Goal: Download file/media

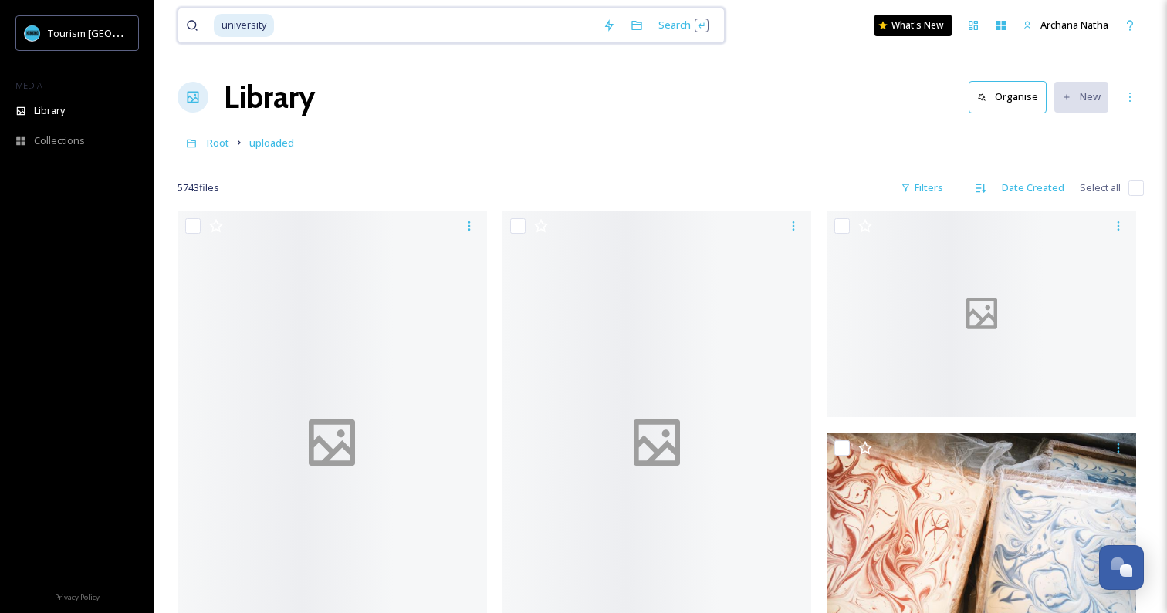
click at [330, 29] on input at bounding box center [434, 25] width 319 height 34
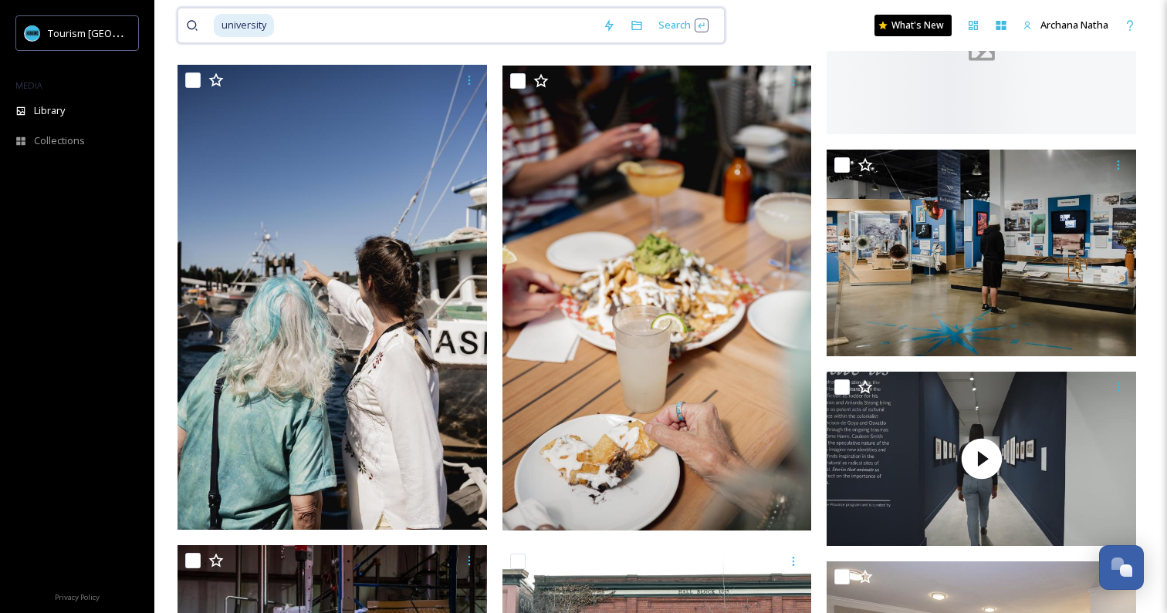
scroll to position [529, 0]
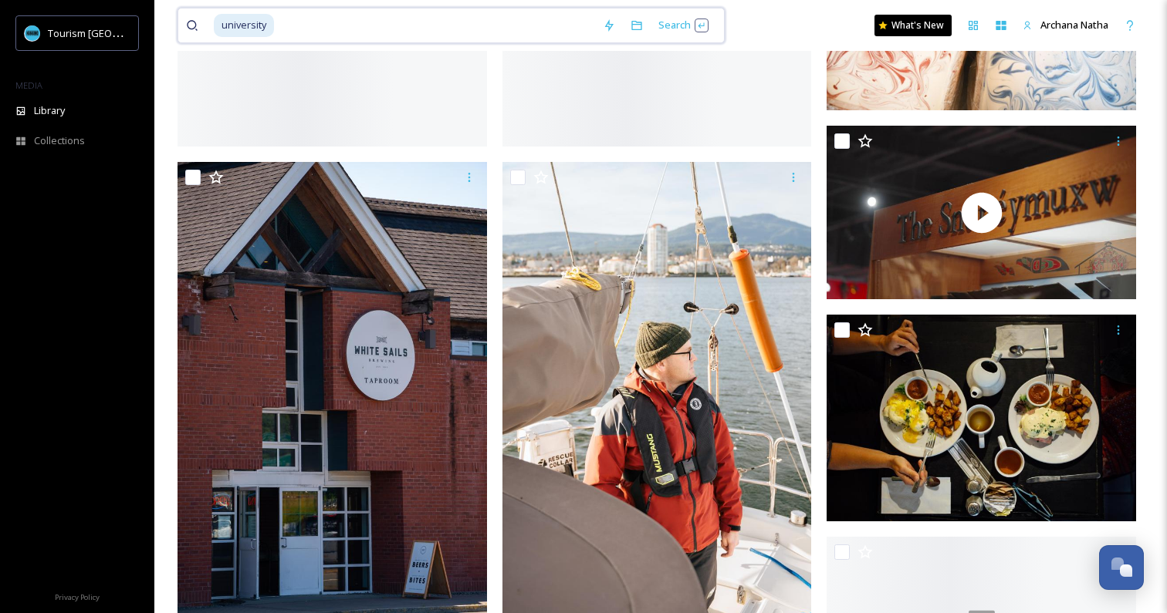
click at [318, 26] on input at bounding box center [434, 25] width 319 height 34
type input "u"
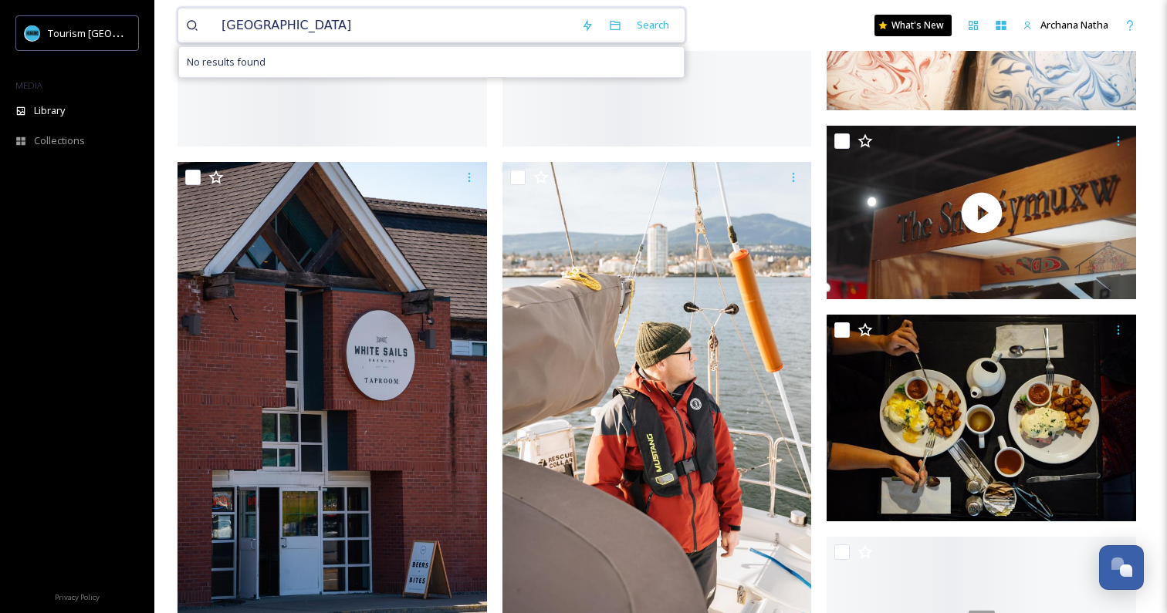
type input "[GEOGRAPHIC_DATA]"
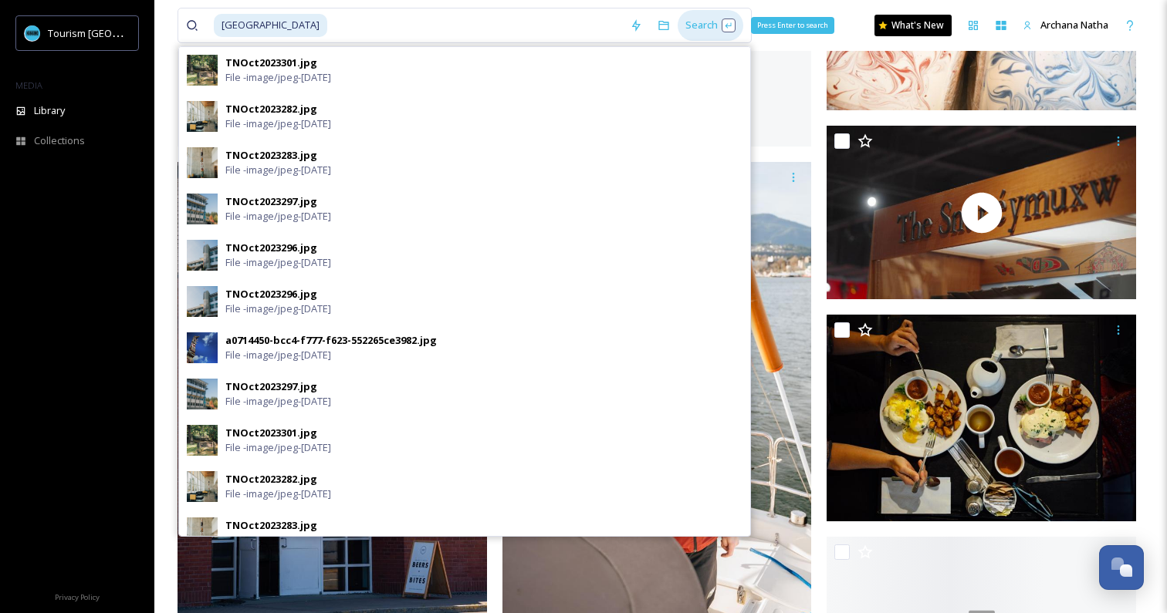
click at [699, 27] on div "Search Press Enter to search" at bounding box center [711, 25] width 66 height 30
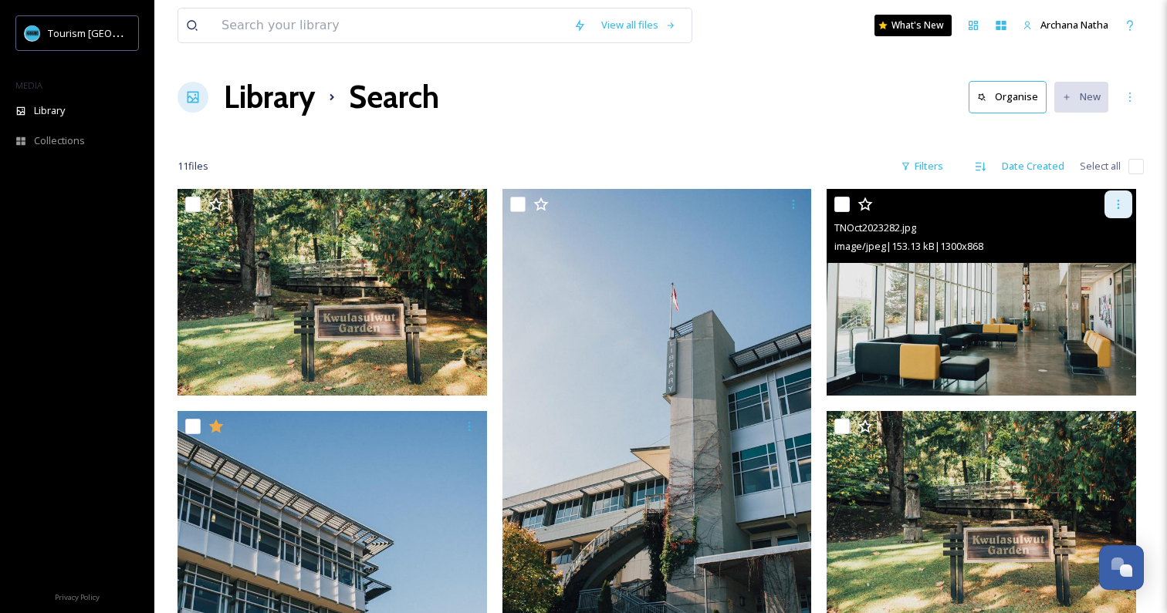
click at [1117, 204] on icon at bounding box center [1118, 204] width 2 height 9
click at [1107, 269] on span "Download" at bounding box center [1099, 268] width 47 height 15
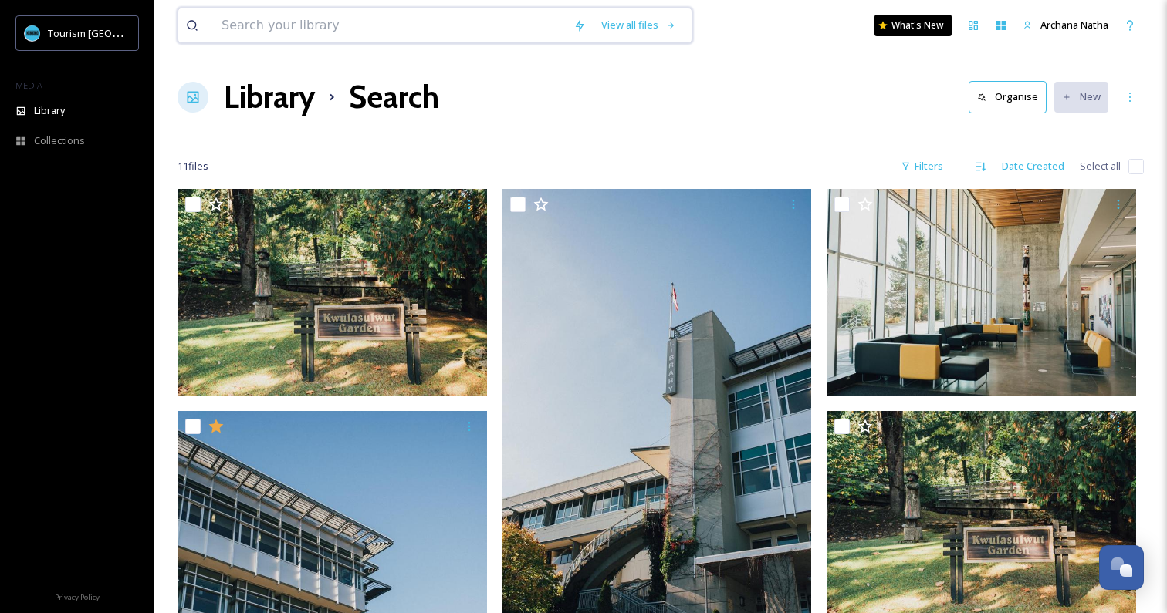
click at [270, 32] on input at bounding box center [390, 25] width 352 height 34
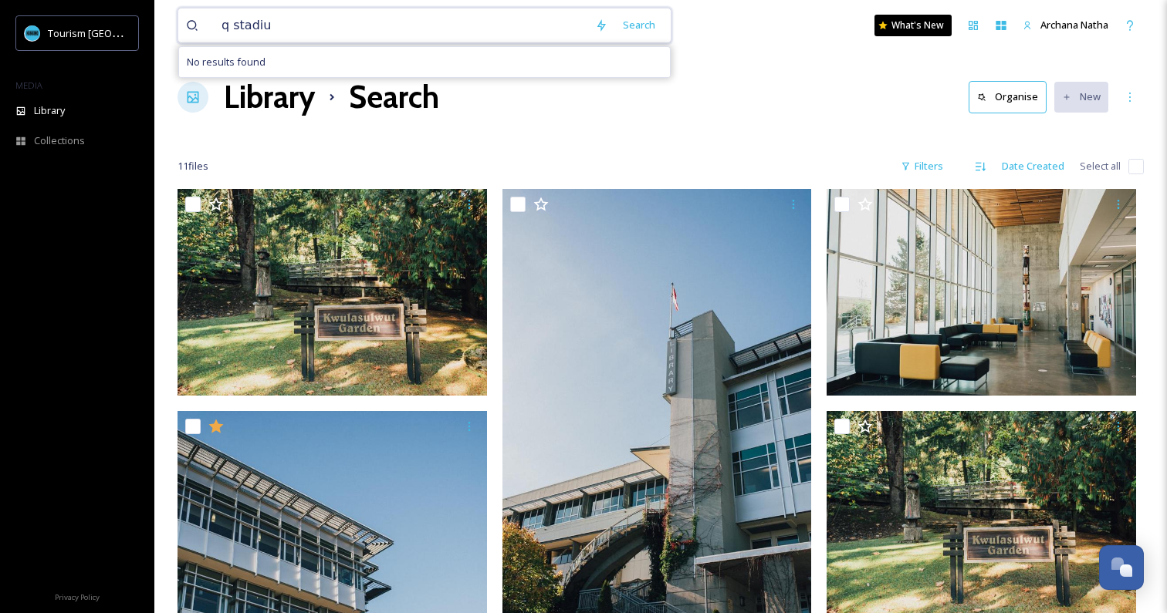
type input "q stadium"
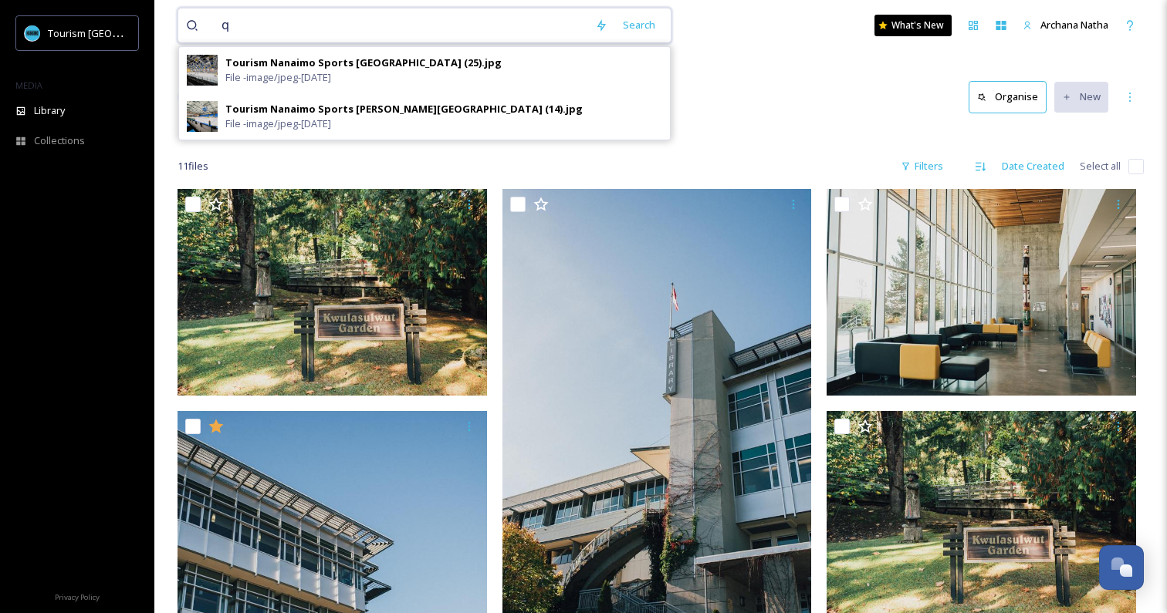
type input "q"
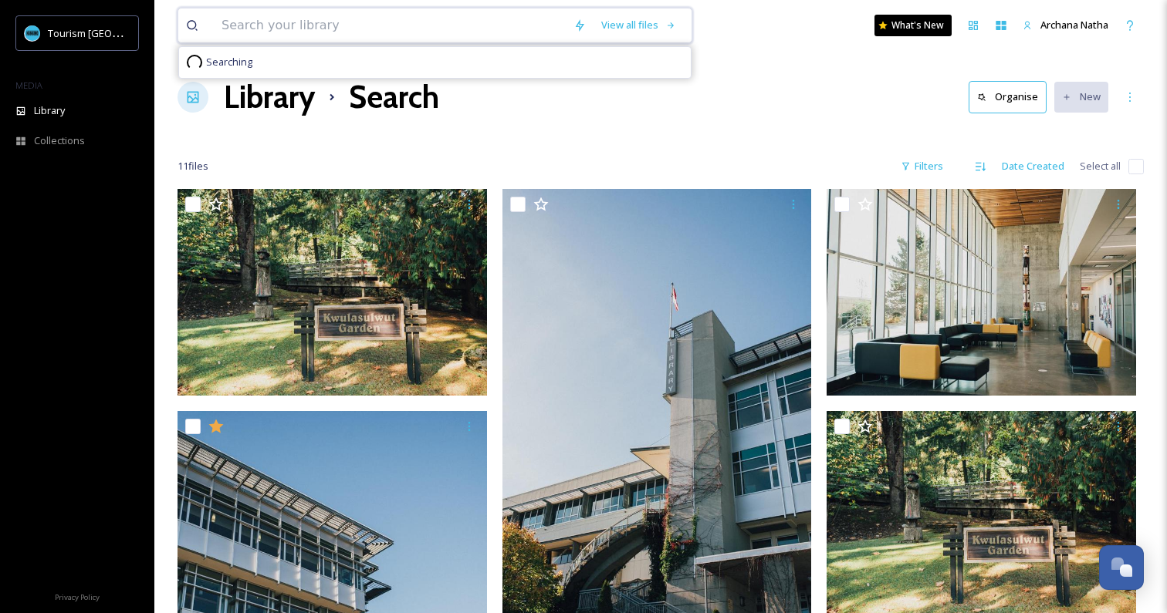
paste input "Q'unq'inuqwsuxw"
type input "Q'unq'inuqwsuxw"
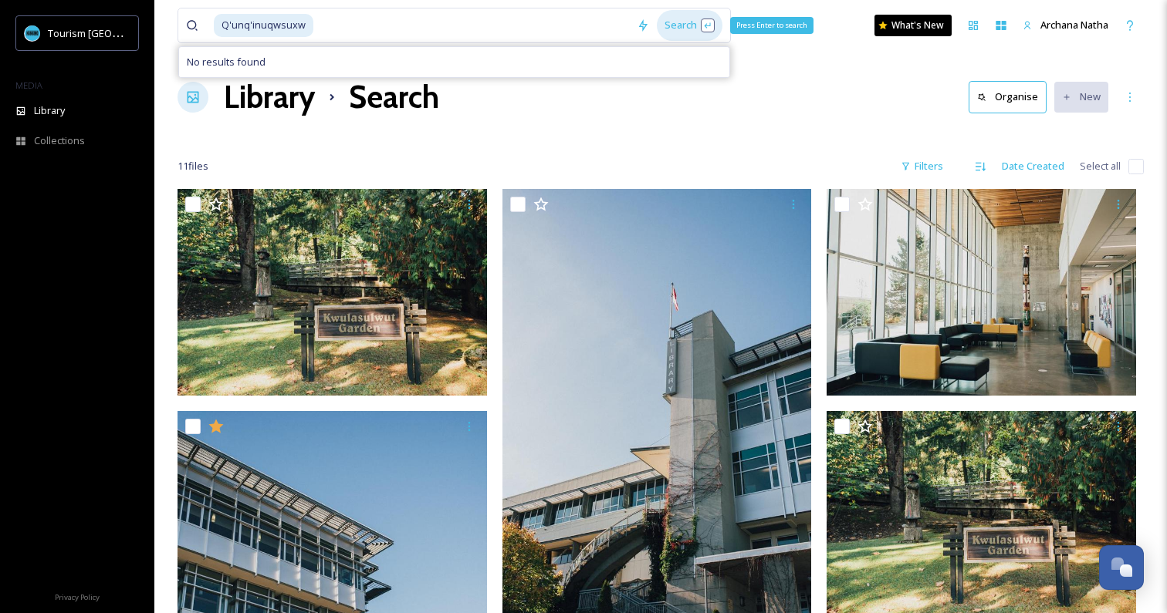
click at [657, 29] on div "Search Press Enter to search" at bounding box center [690, 25] width 66 height 30
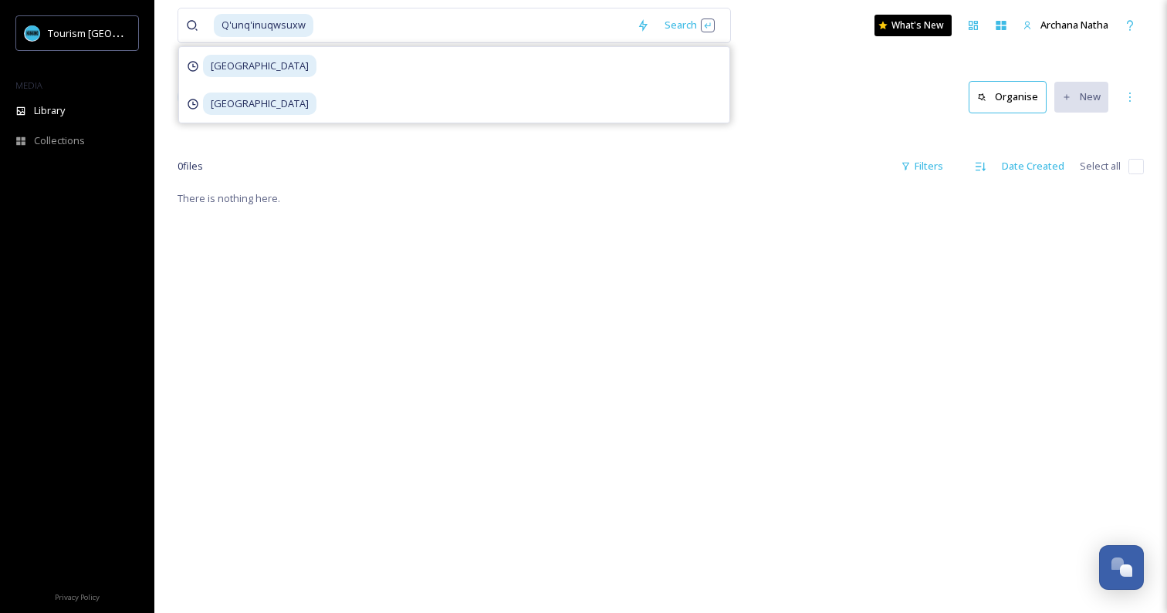
click at [445, 23] on input at bounding box center [472, 25] width 314 height 34
type input "Q"
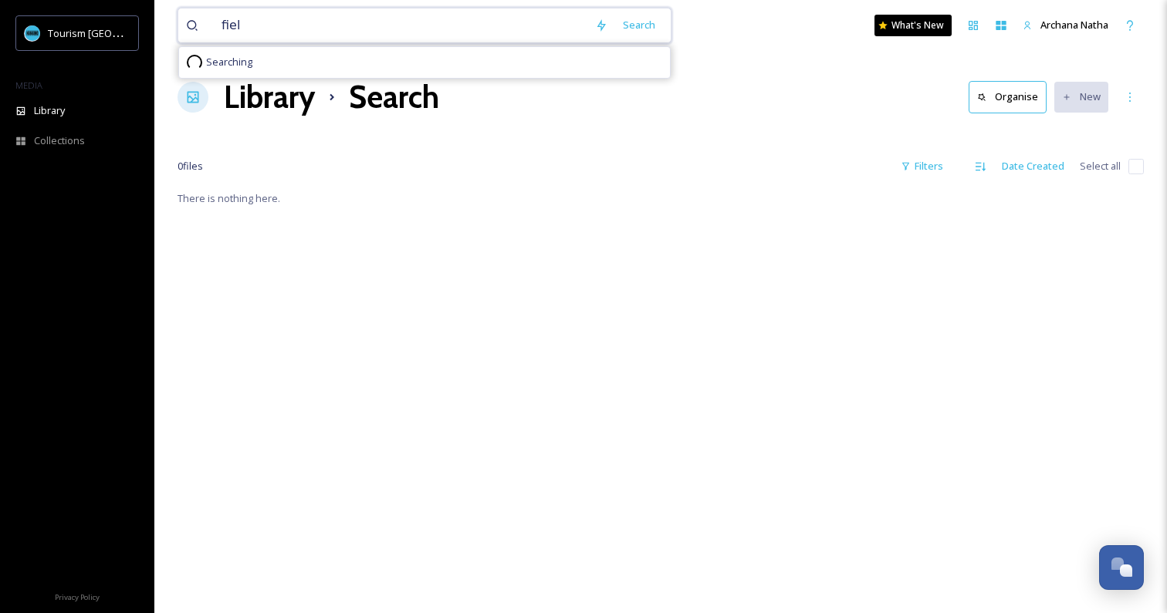
type input "field"
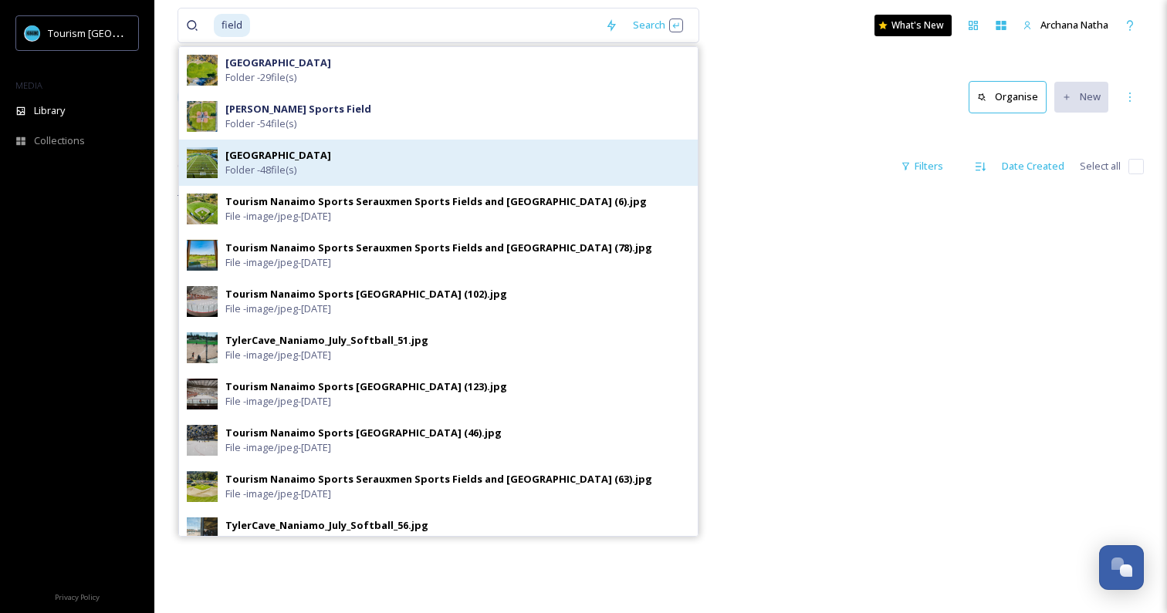
click at [331, 161] on strong "[GEOGRAPHIC_DATA]" at bounding box center [278, 155] width 106 height 14
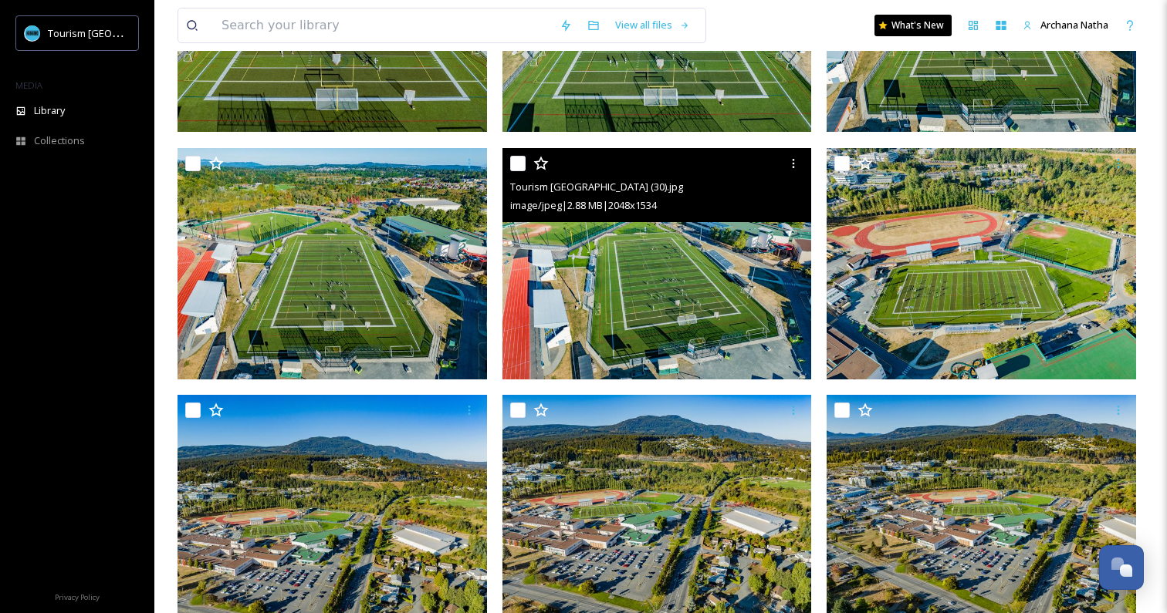
scroll to position [313, 0]
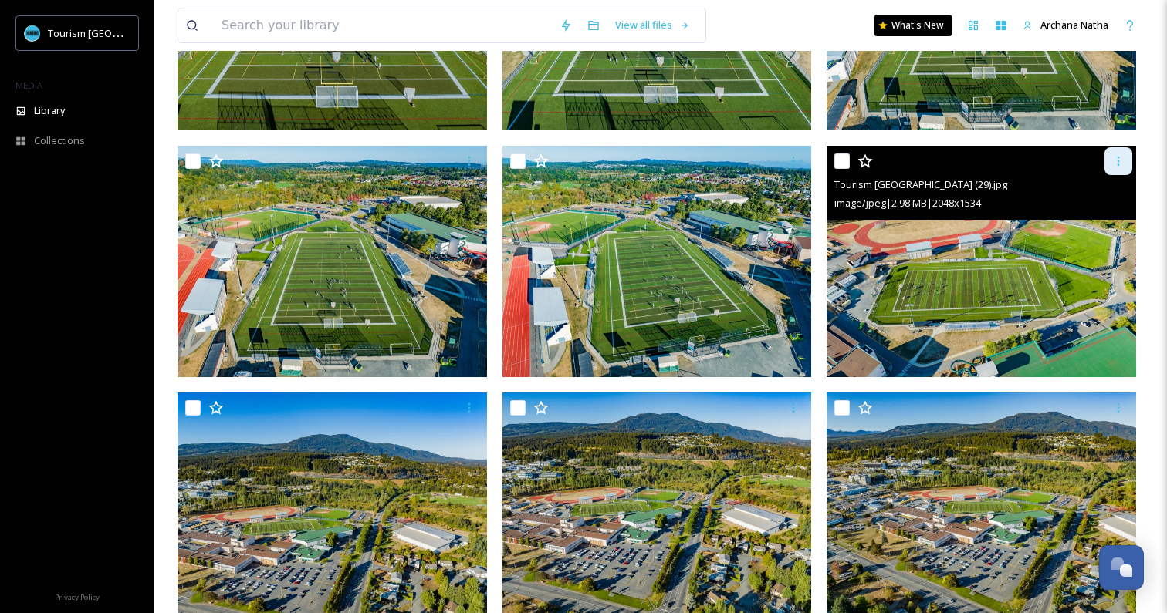
click at [1121, 164] on icon at bounding box center [1118, 161] width 12 height 12
click at [1091, 218] on span "Download" at bounding box center [1099, 225] width 47 height 15
